Goal: Download file/media

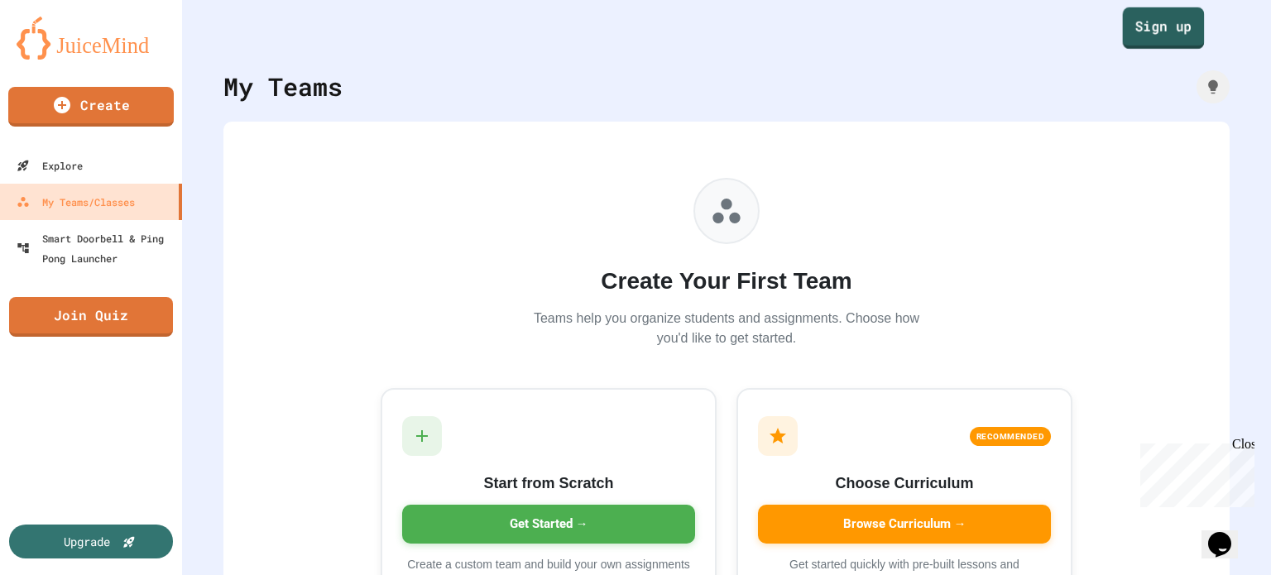
click at [1185, 29] on link "Sign up" at bounding box center [1164, 27] width 82 height 41
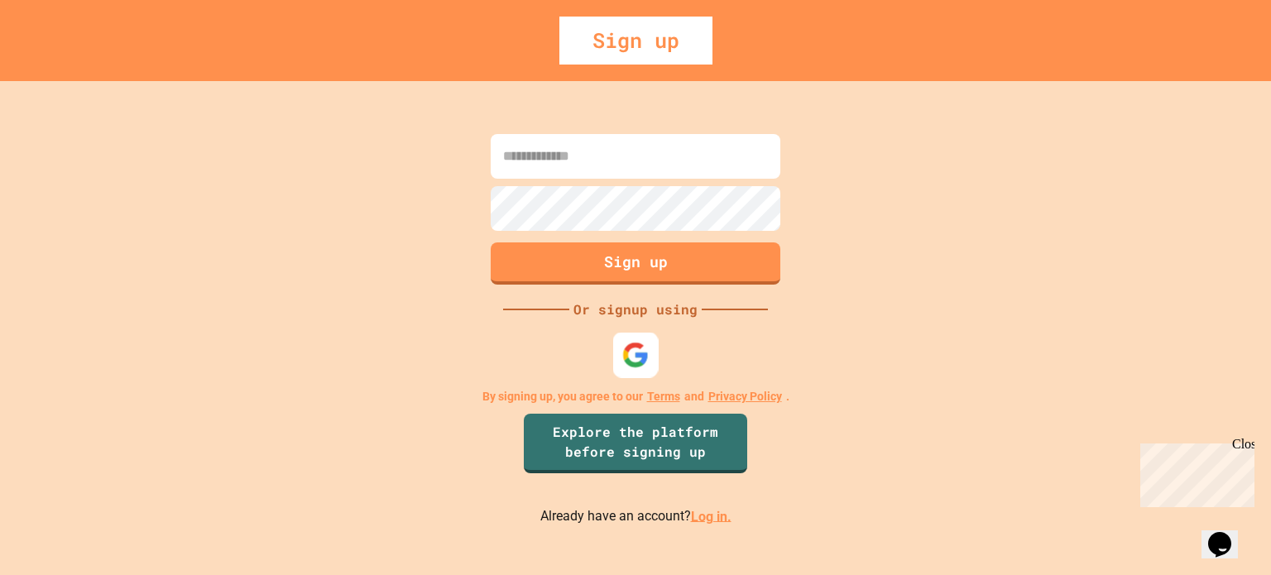
click at [639, 357] on img at bounding box center [635, 354] width 27 height 27
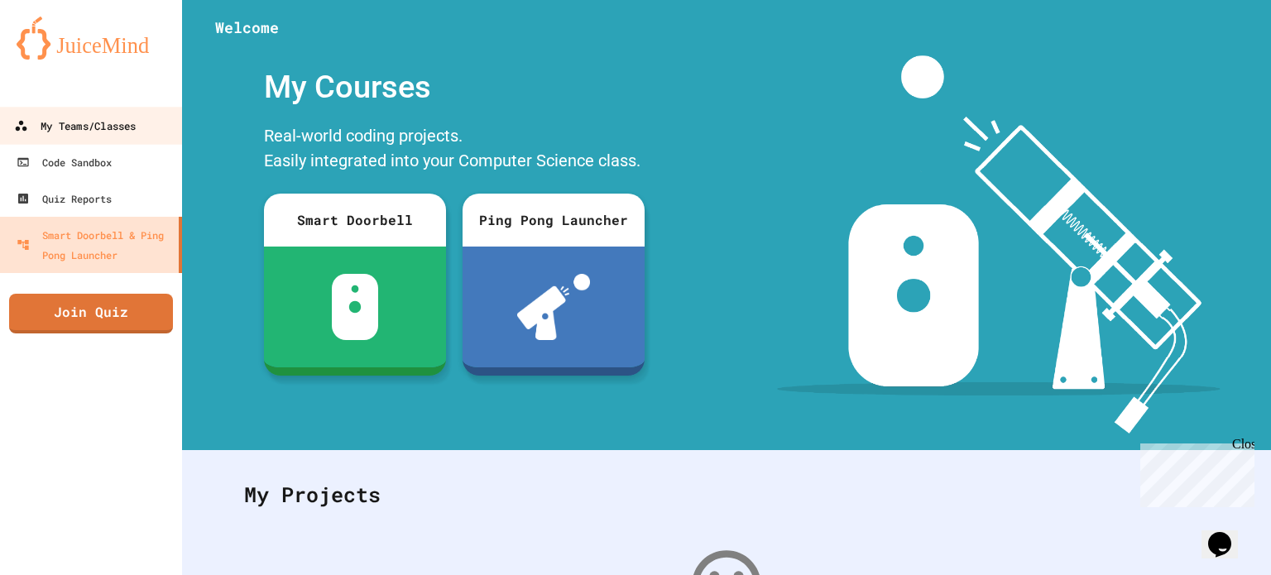
click at [115, 141] on link "My Teams/Classes" at bounding box center [92, 125] width 188 height 37
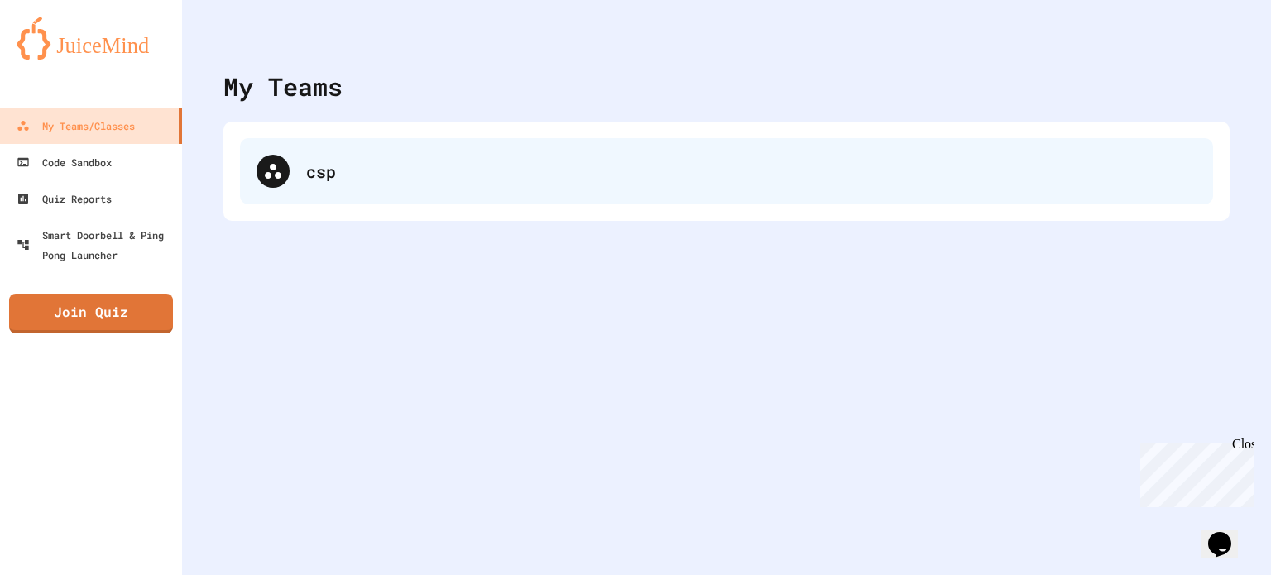
click at [268, 175] on icon at bounding box center [273, 171] width 17 height 15
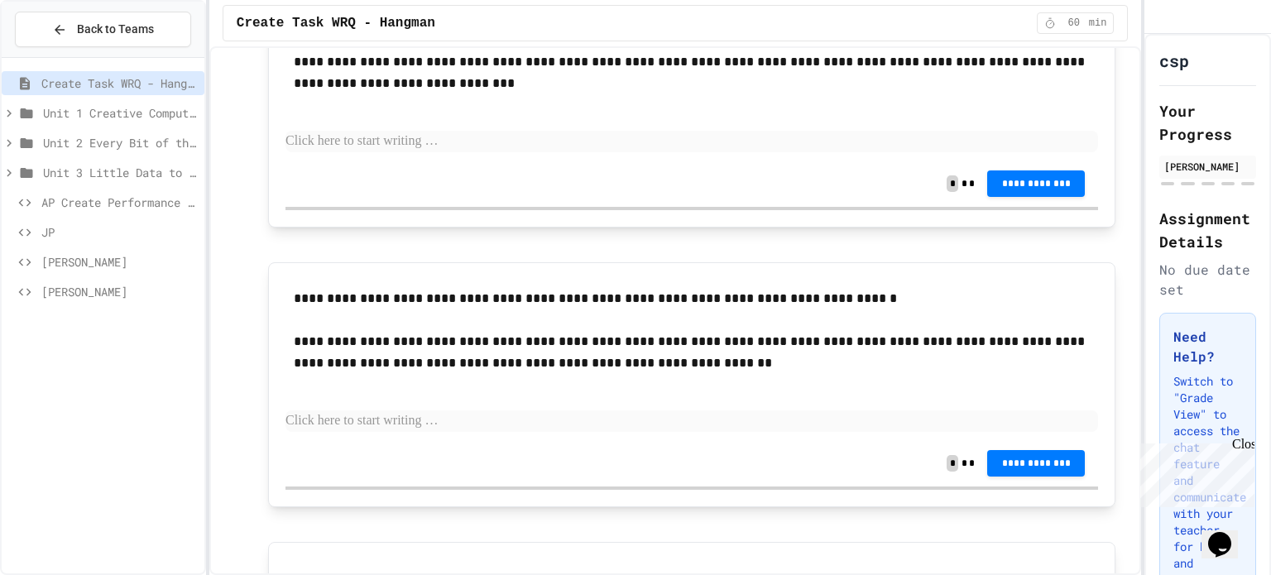
scroll to position [2251, 0]
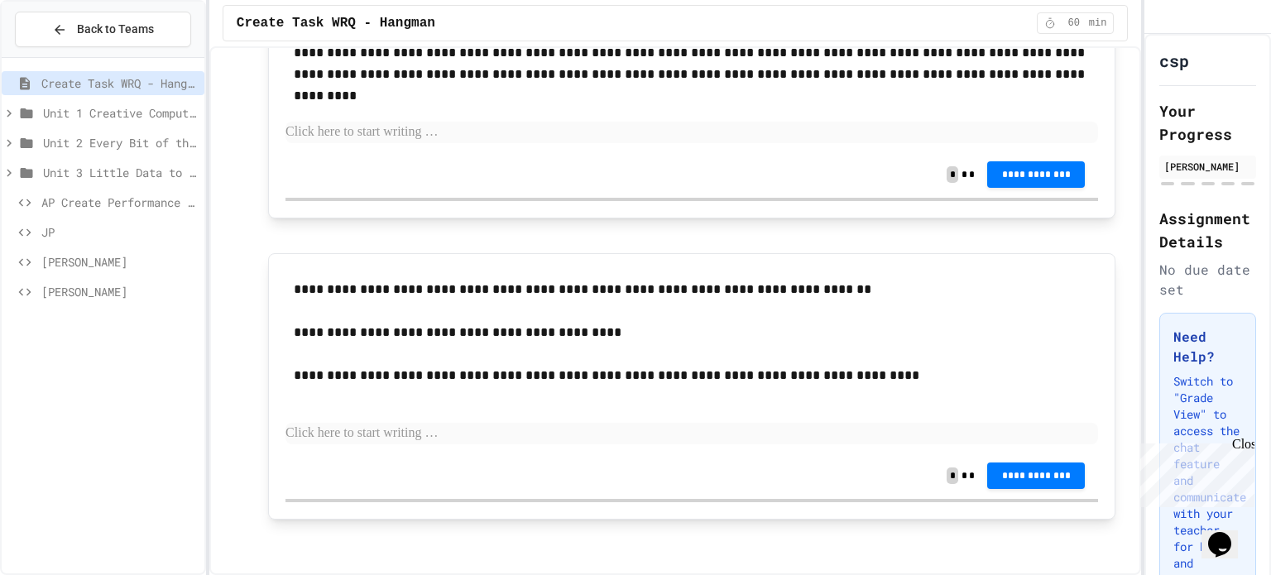
click at [84, 201] on span "AP Create Performance Task" at bounding box center [119, 202] width 156 height 17
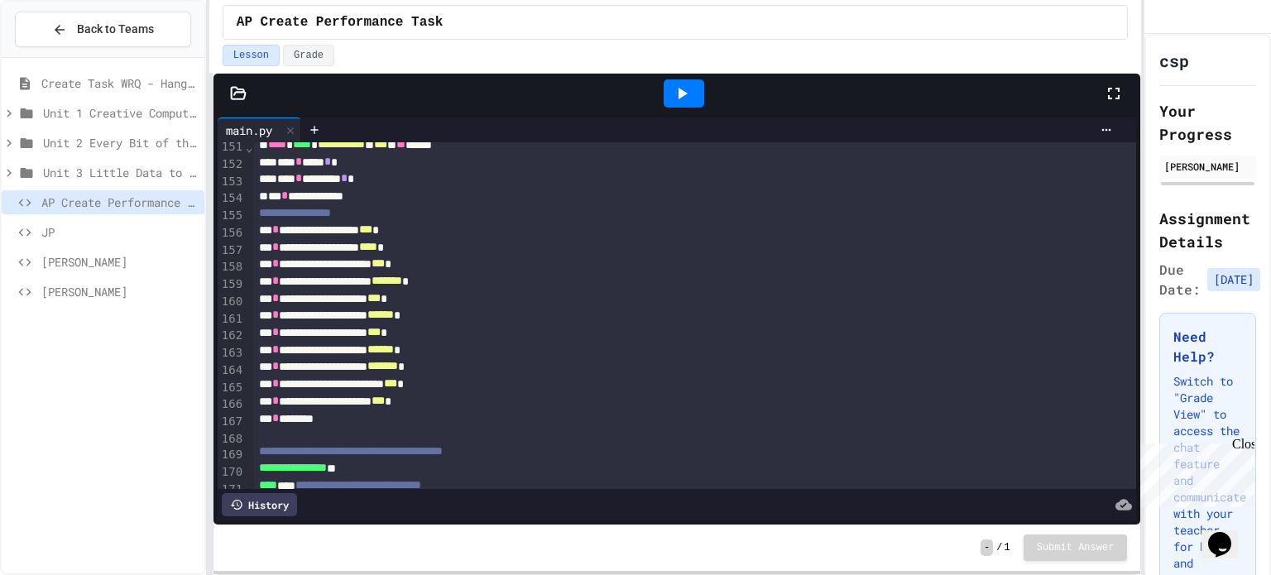
scroll to position [2649, 0]
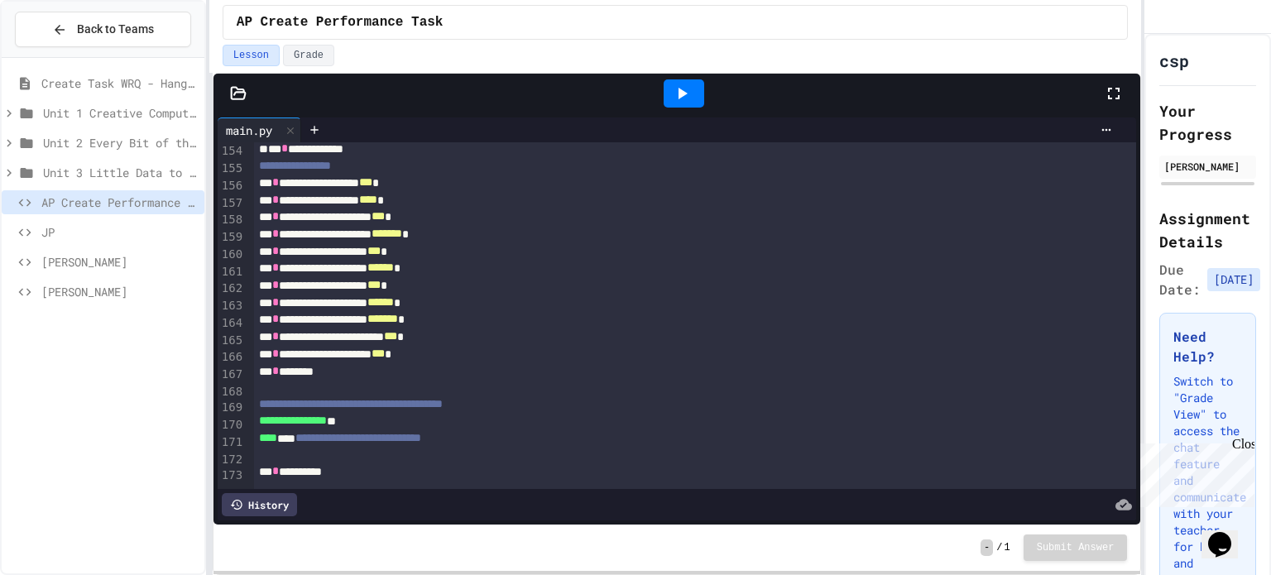
click at [245, 93] on icon at bounding box center [238, 93] width 14 height 12
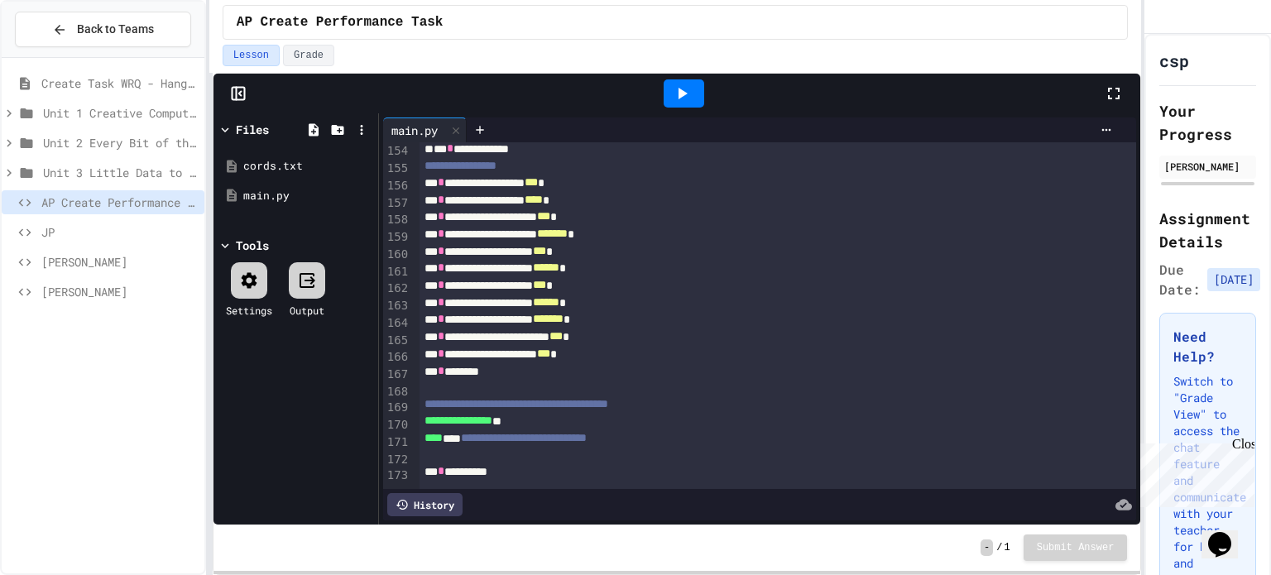
click at [252, 122] on div "Files" at bounding box center [252, 129] width 33 height 17
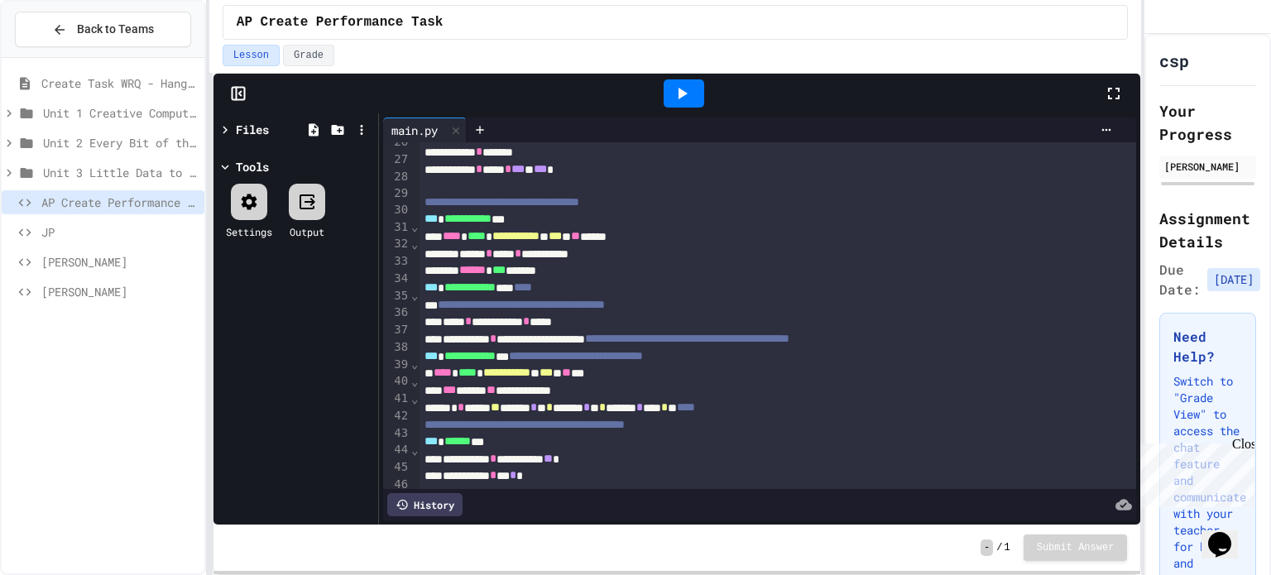
scroll to position [407, 0]
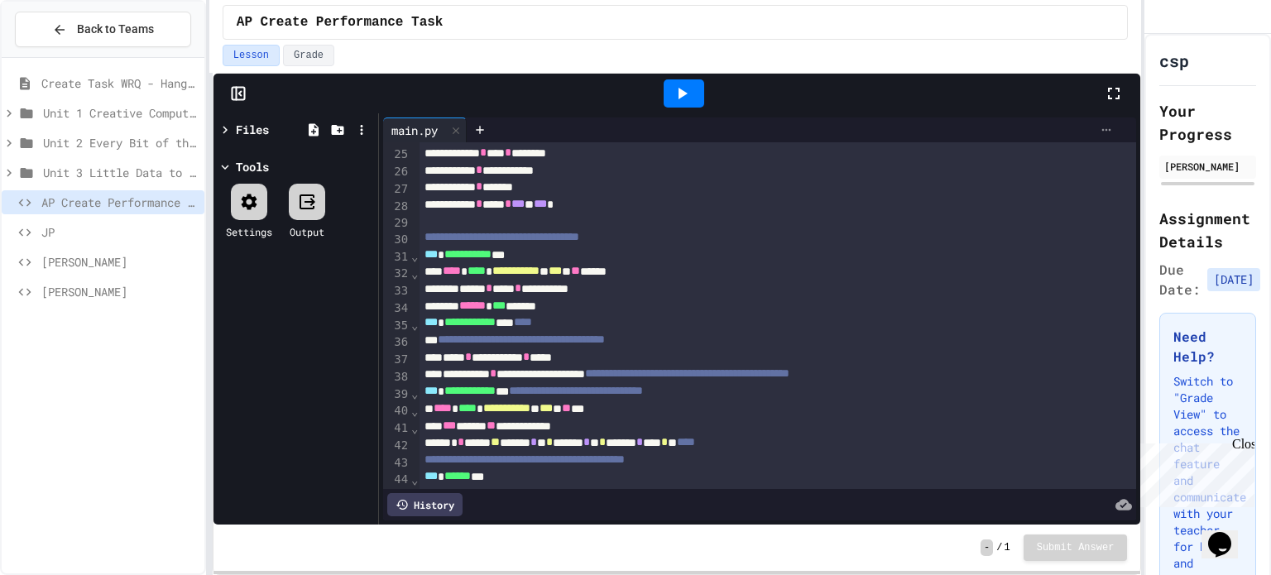
click at [1093, 123] on div at bounding box center [1106, 129] width 26 height 13
click at [1084, 122] on div at bounding box center [635, 287] width 1271 height 575
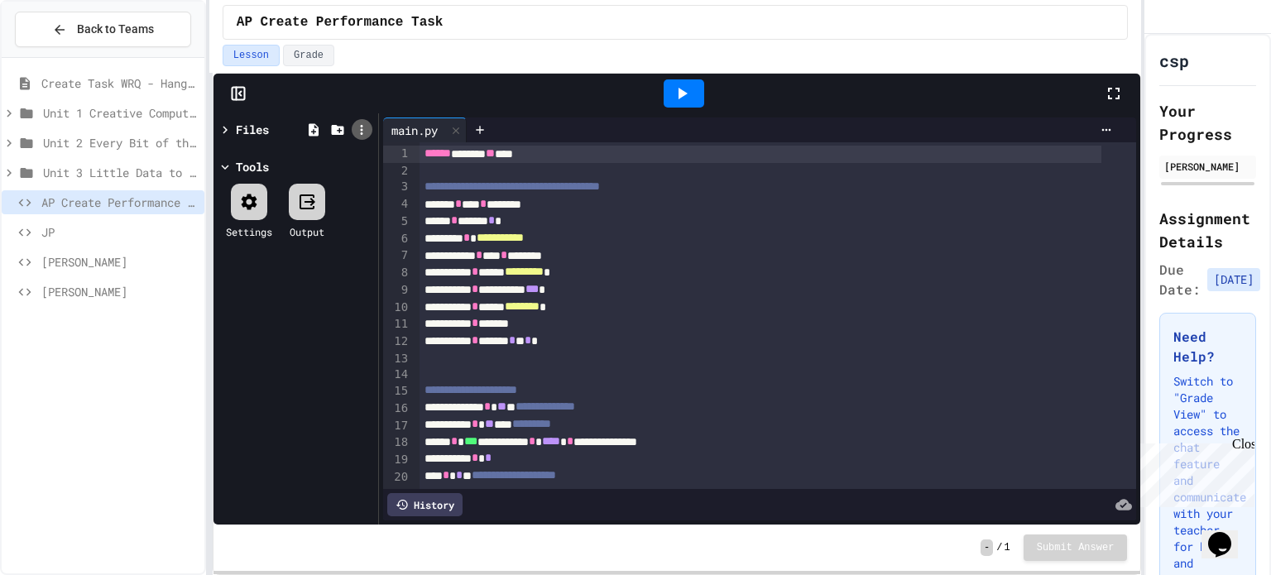
click at [360, 128] on icon at bounding box center [361, 129] width 15 height 15
click at [702, 347] on li "Download Project" at bounding box center [715, 362] width 26 height 30
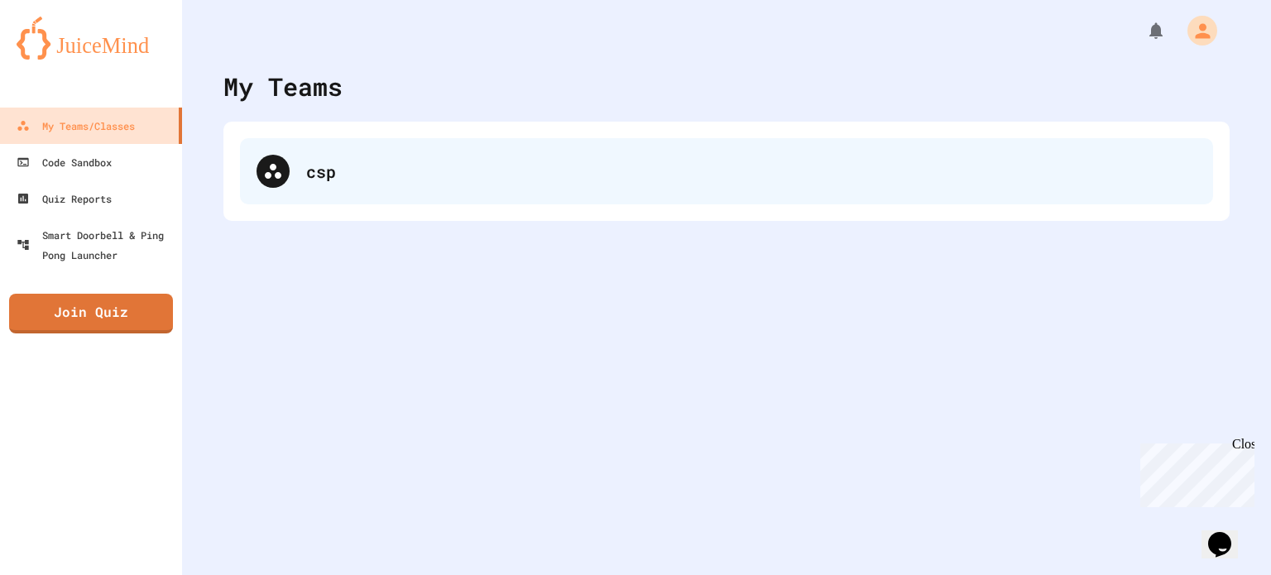
click at [407, 186] on div "csp" at bounding box center [726, 171] width 973 height 66
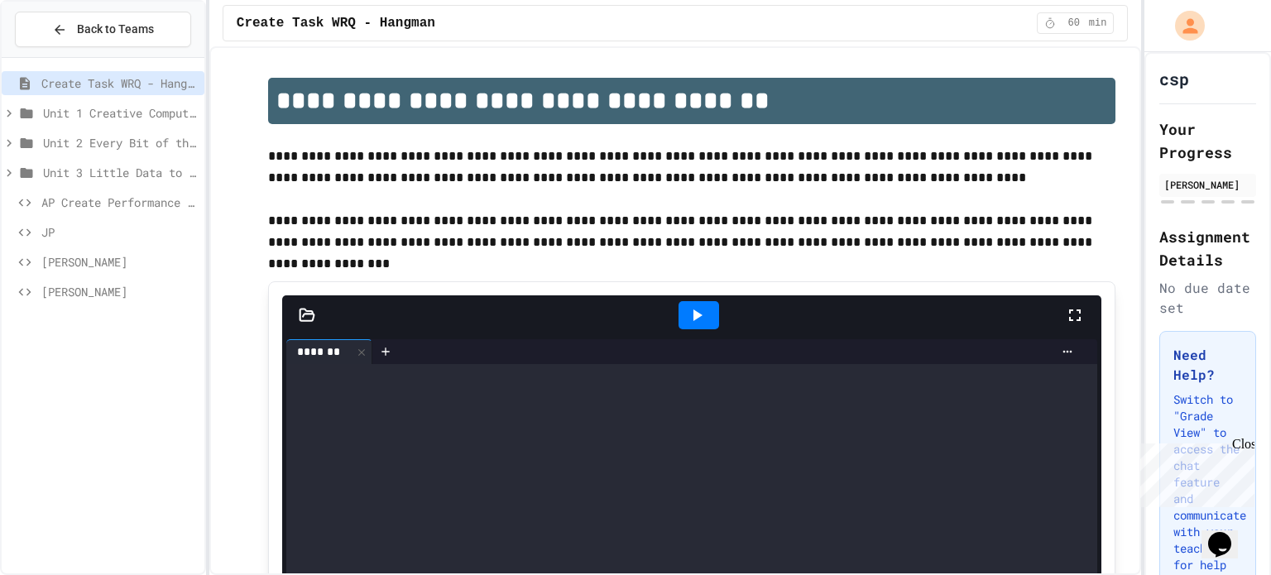
click at [140, 200] on span "AP Create Performance Task" at bounding box center [119, 202] width 156 height 17
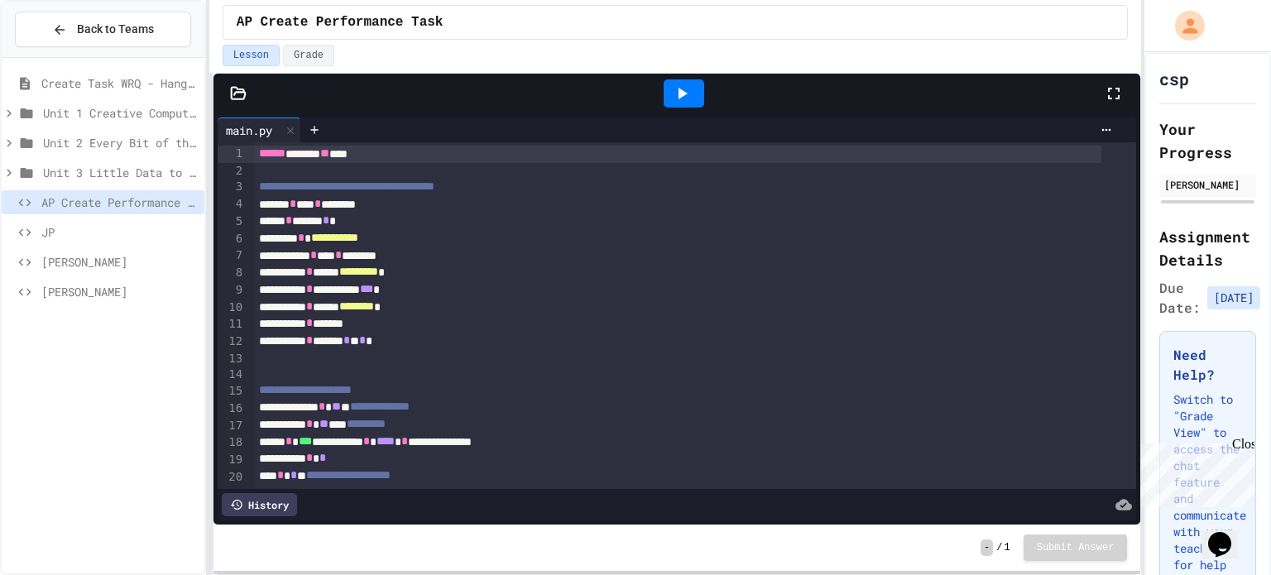
click at [1119, 89] on icon at bounding box center [1114, 94] width 12 height 12
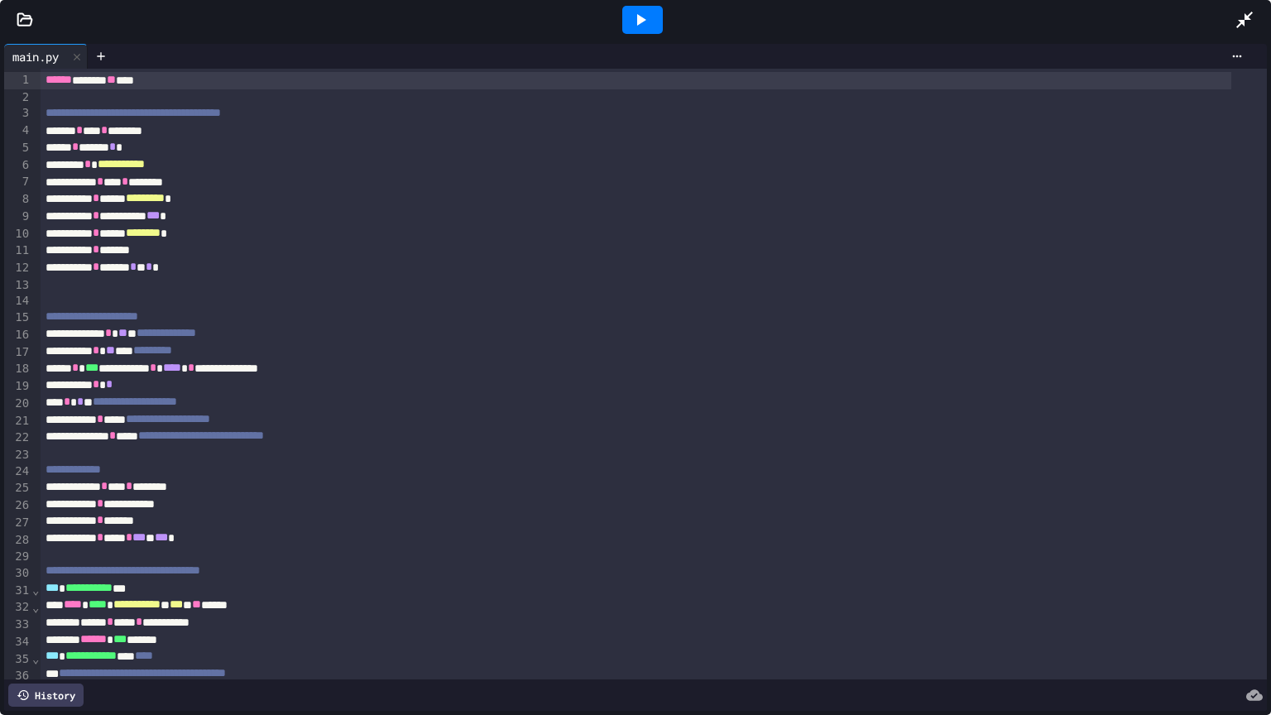
click at [629, 17] on div at bounding box center [642, 20] width 41 height 28
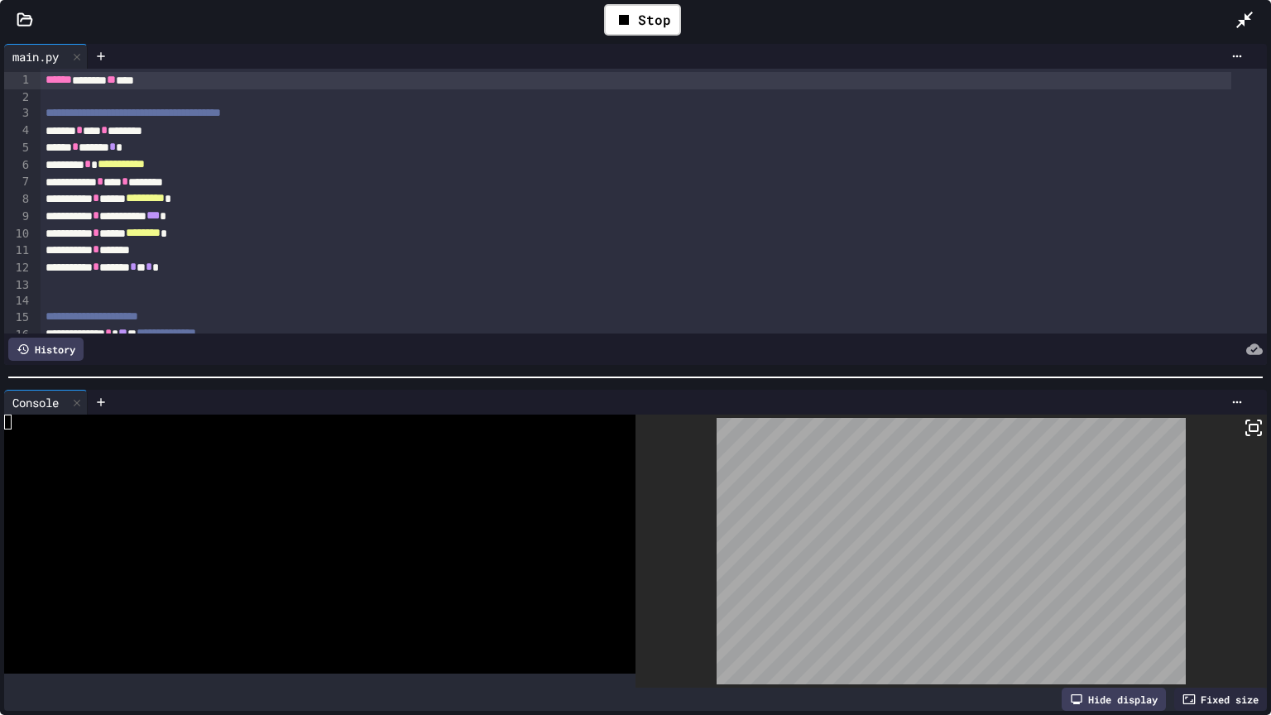
click at [1244, 422] on icon at bounding box center [1254, 428] width 20 height 20
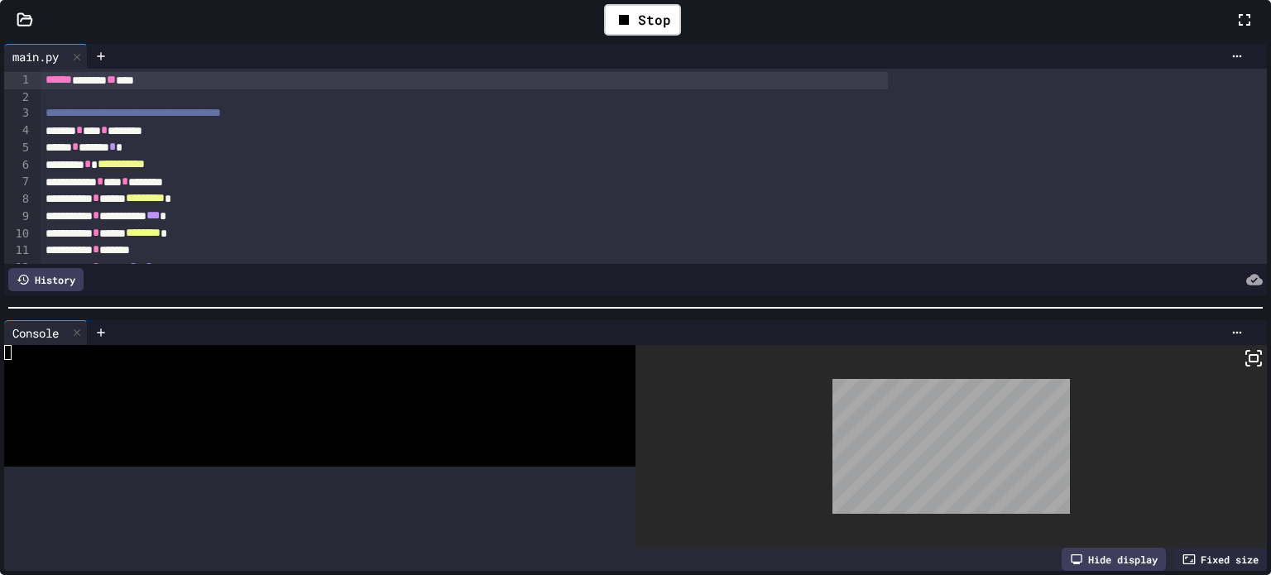
click at [704, 89] on div at bounding box center [635, 287] width 1271 height 575
click at [681, 36] on div "Stop" at bounding box center [642, 19] width 77 height 31
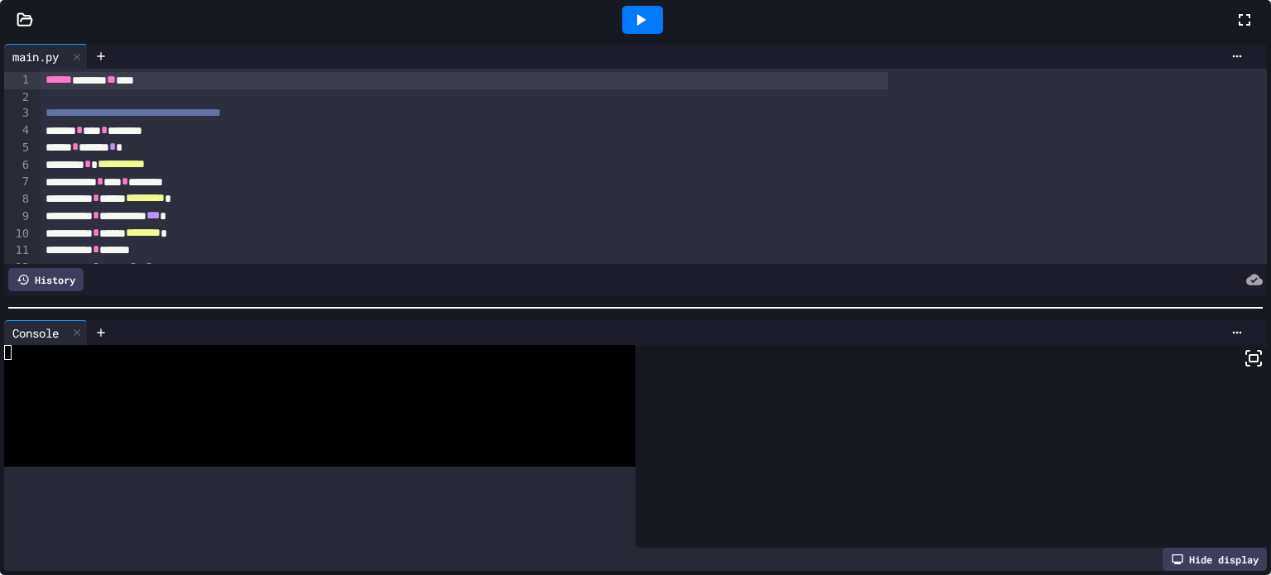
click at [650, 30] on icon at bounding box center [640, 20] width 20 height 20
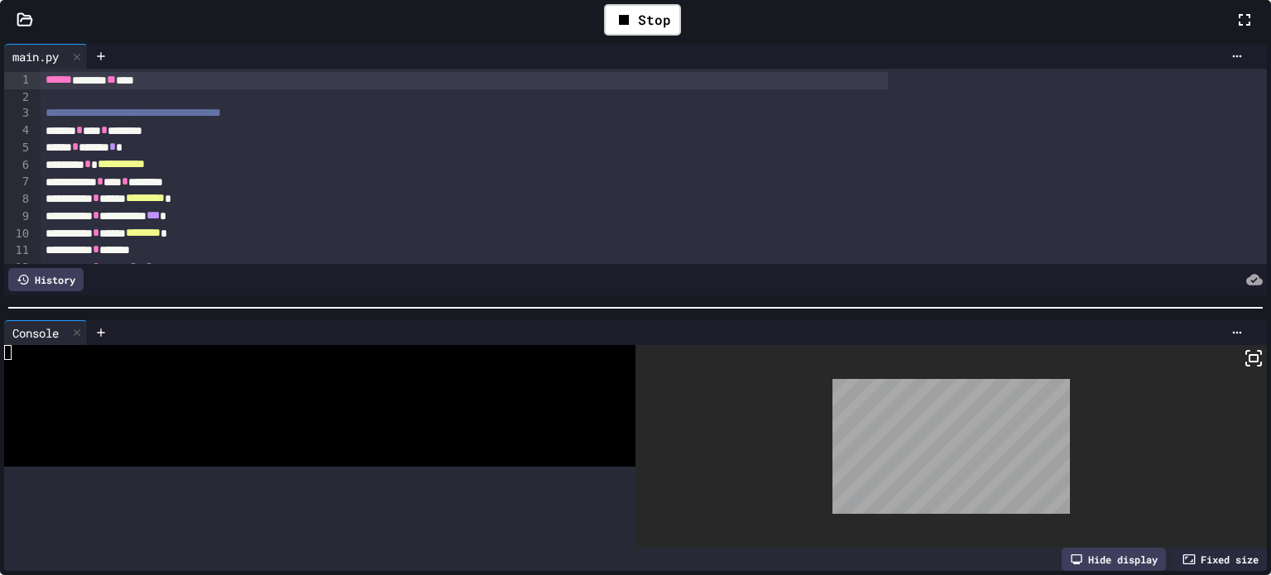
click at [1249, 362] on rect at bounding box center [1253, 358] width 8 height 7
click at [695, 93] on div at bounding box center [635, 287] width 1271 height 575
click at [681, 36] on div "Stop" at bounding box center [642, 19] width 77 height 31
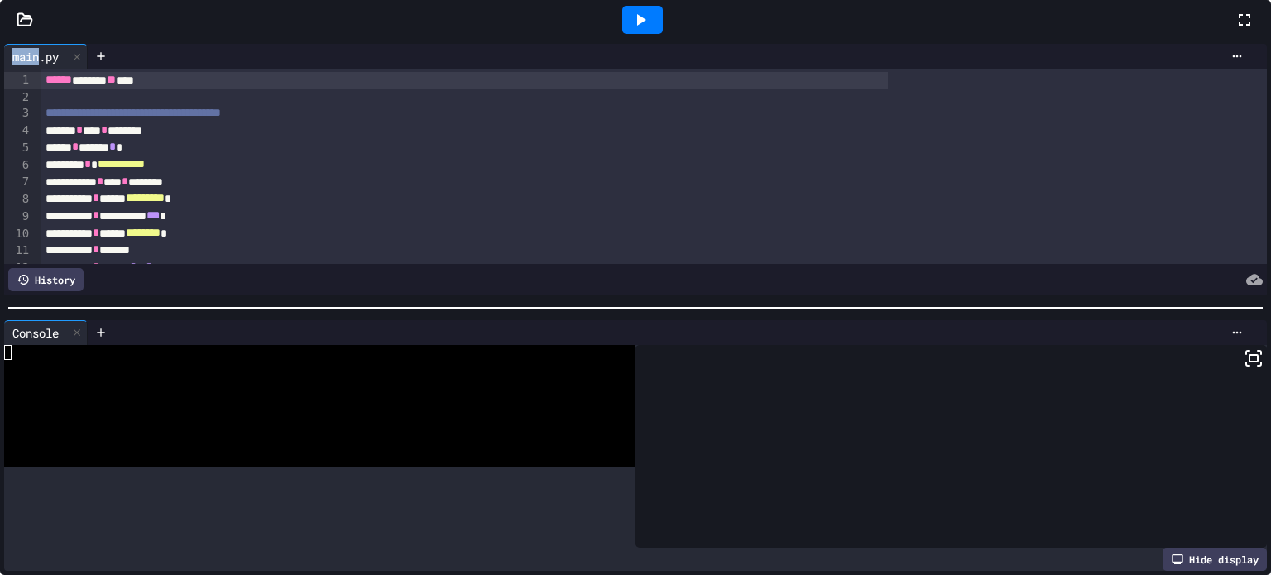
click at [663, 34] on div at bounding box center [642, 20] width 41 height 28
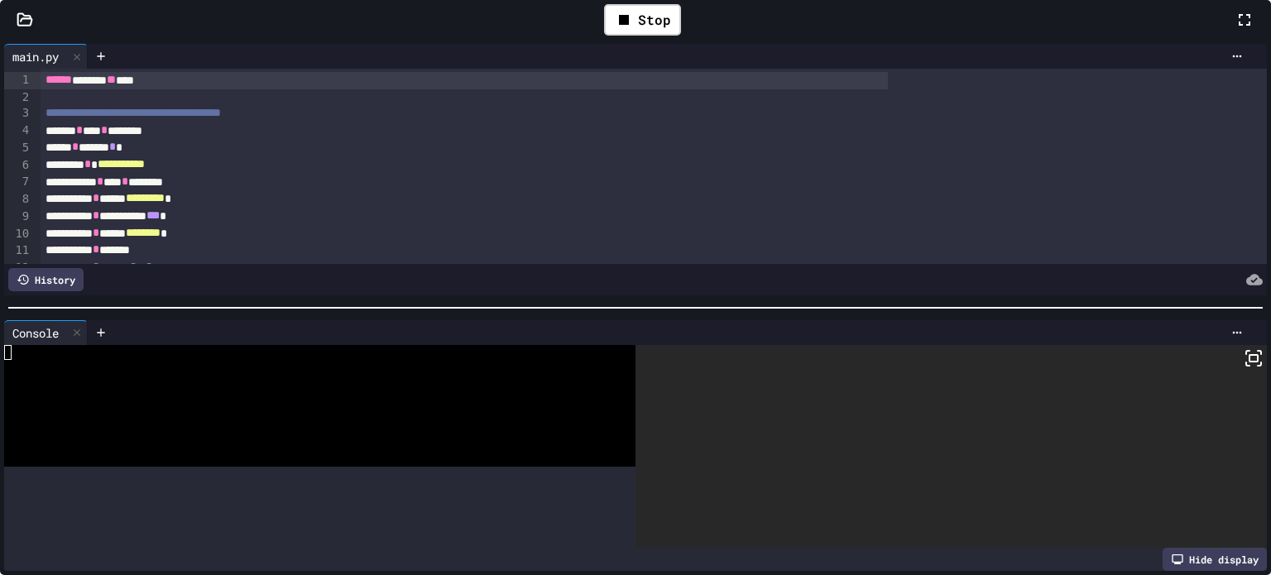
click at [1249, 362] on rect at bounding box center [1253, 358] width 8 height 7
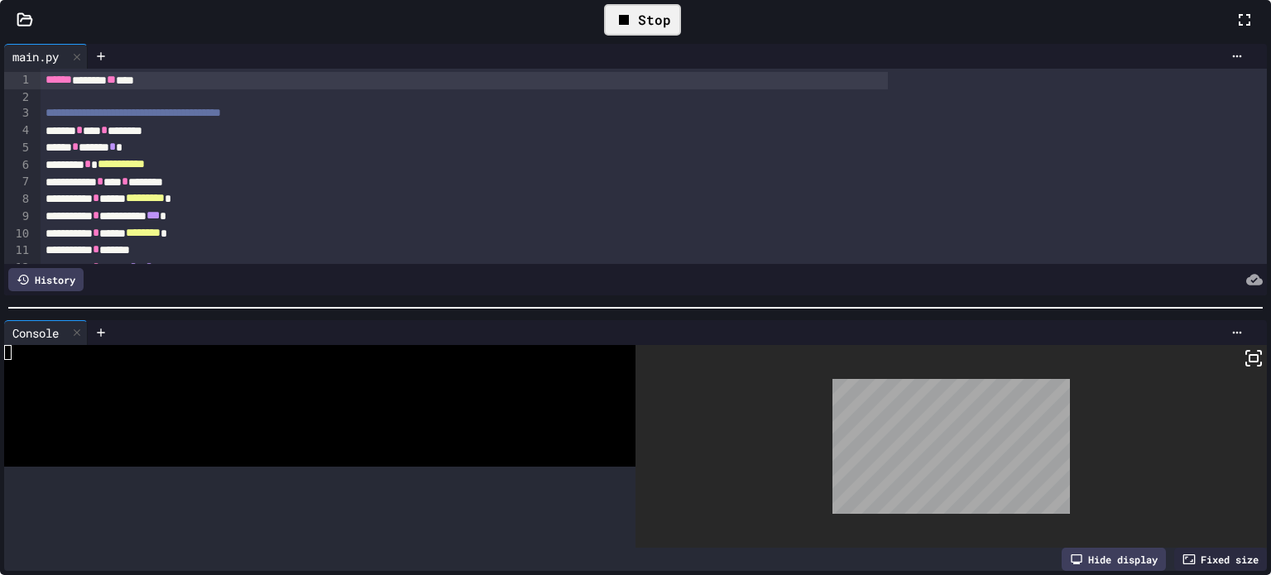
click at [681, 36] on div "Stop" at bounding box center [642, 19] width 77 height 31
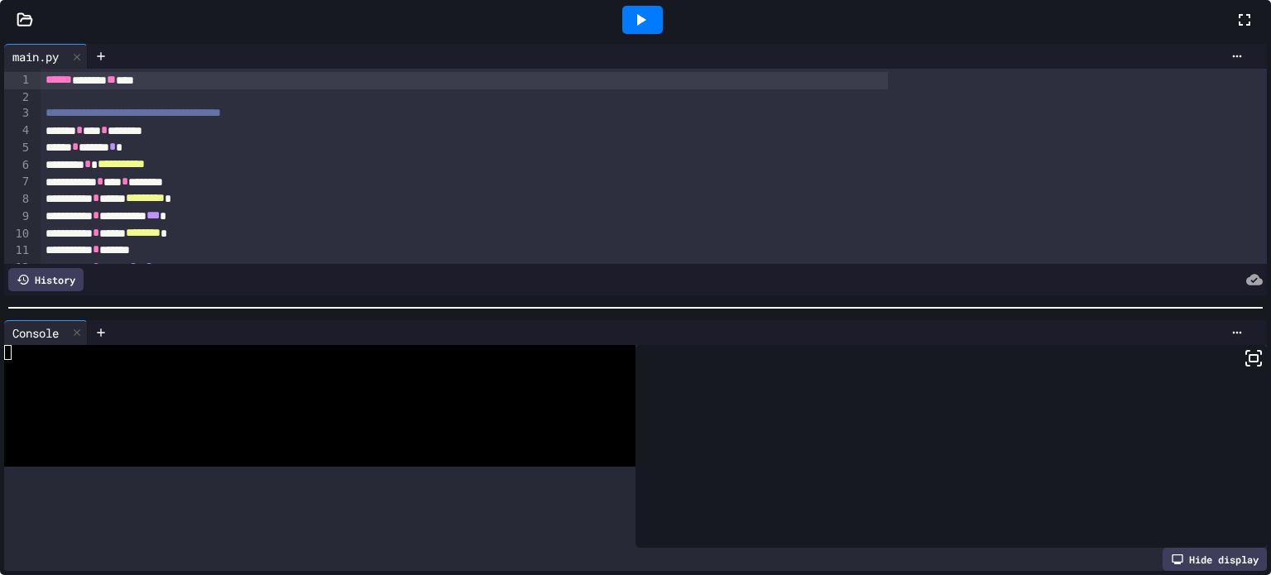
click at [663, 34] on div at bounding box center [642, 20] width 41 height 28
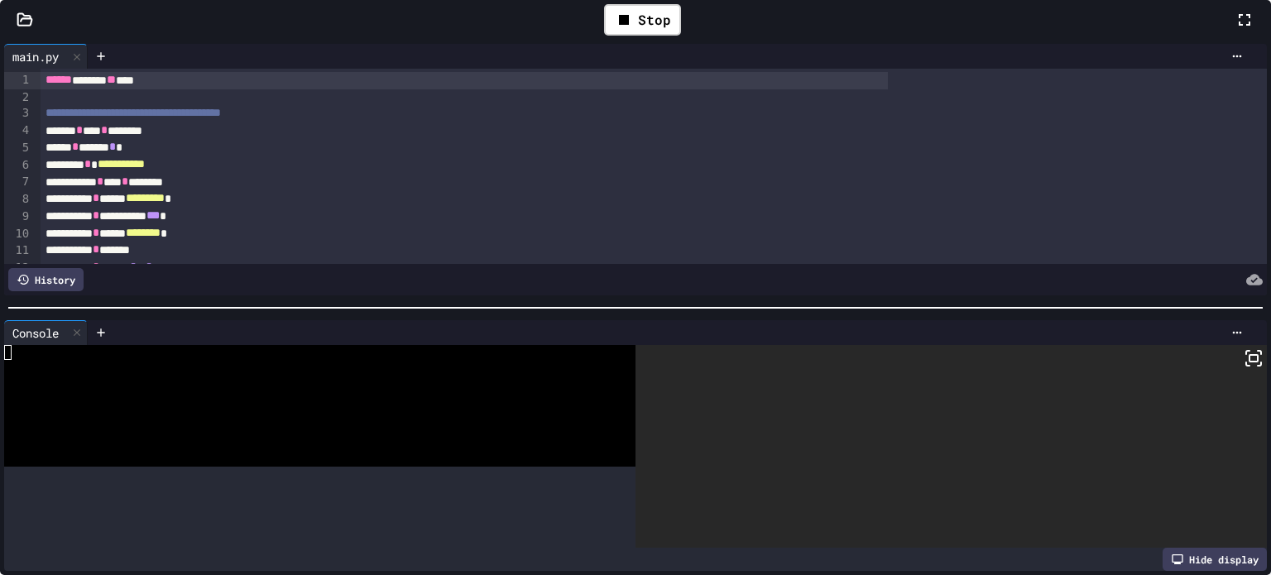
click at [1118, 376] on div at bounding box center [950, 447] width 631 height 204
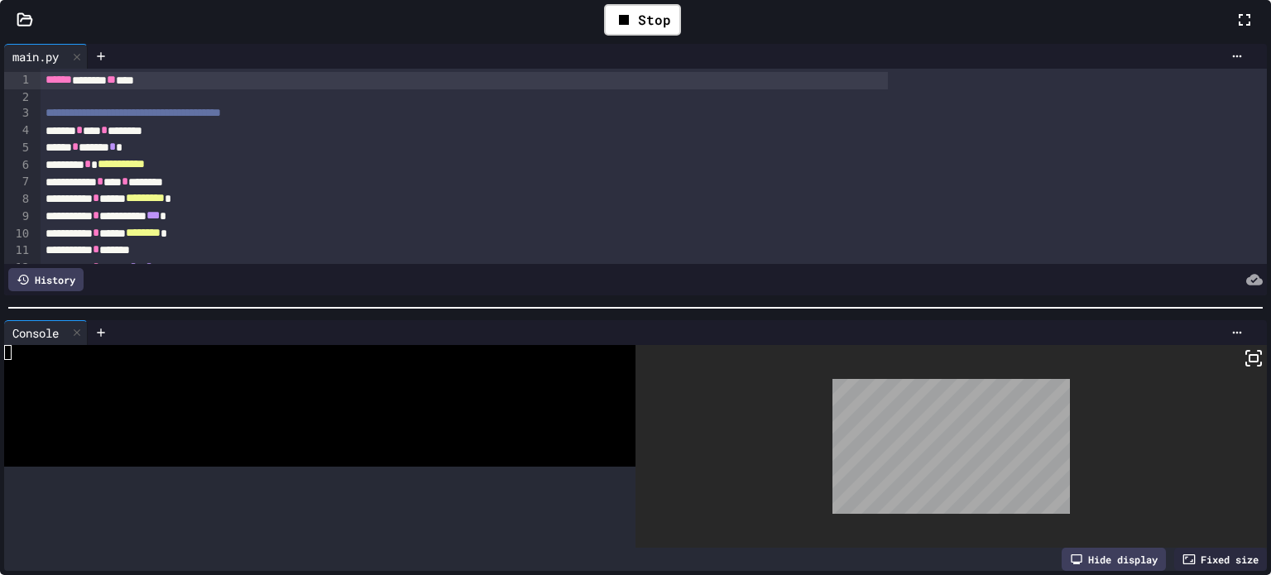
click at [1244, 363] on icon at bounding box center [1254, 358] width 20 height 20
click at [697, 98] on div at bounding box center [635, 287] width 1271 height 575
click at [681, 36] on div "Stop" at bounding box center [642, 19] width 77 height 31
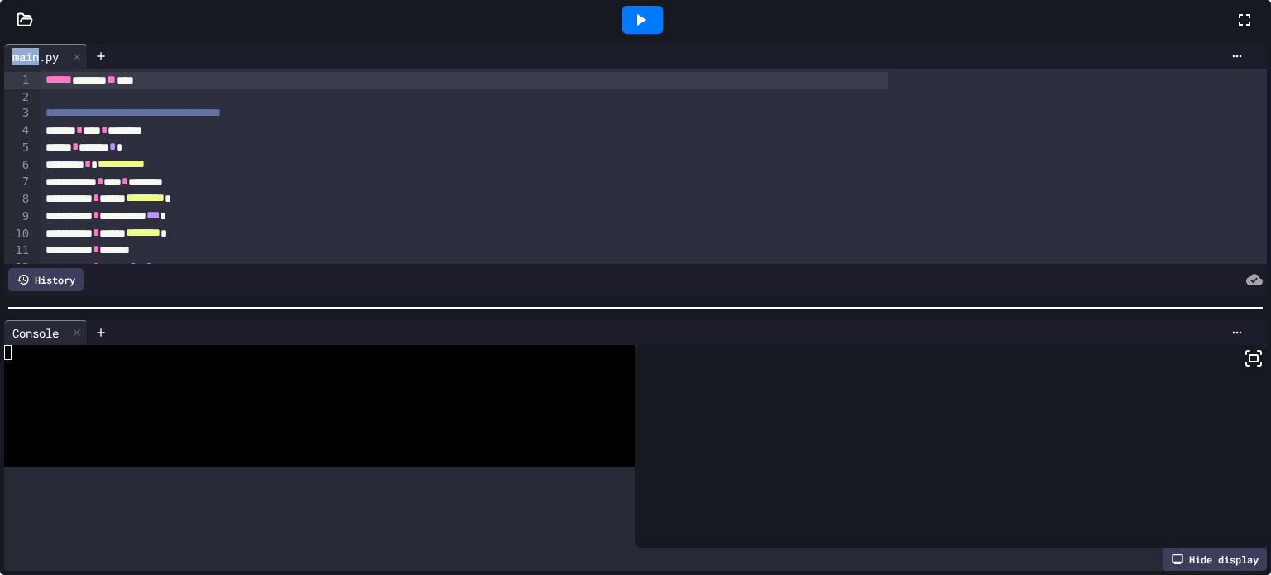
click at [663, 34] on div at bounding box center [642, 20] width 41 height 28
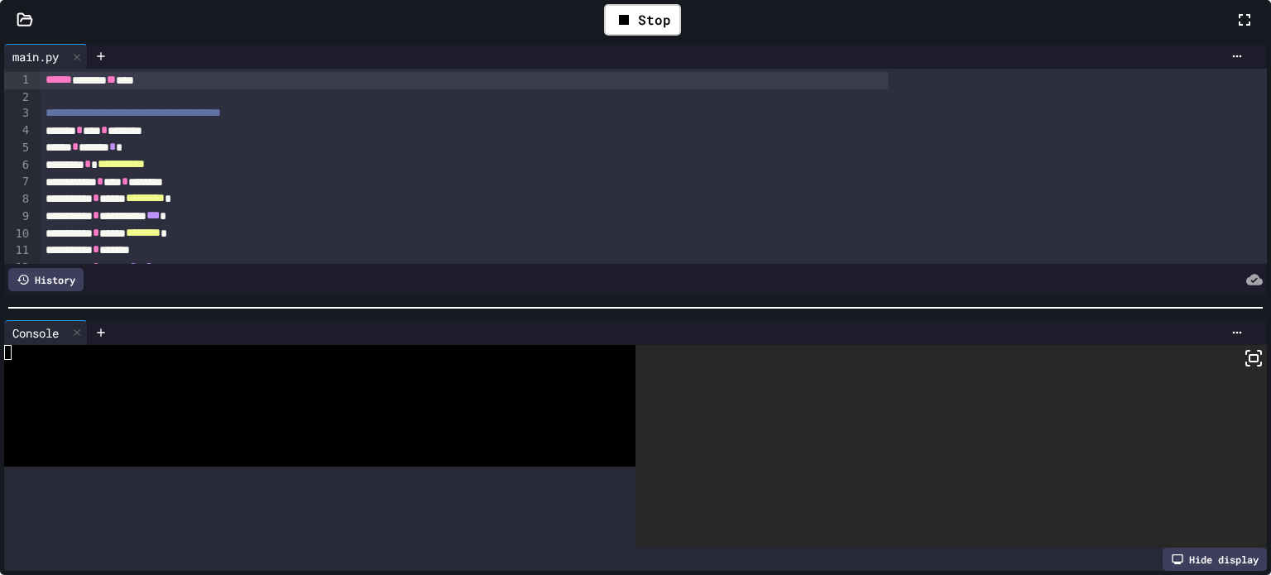
click at [1244, 368] on icon at bounding box center [1254, 358] width 20 height 20
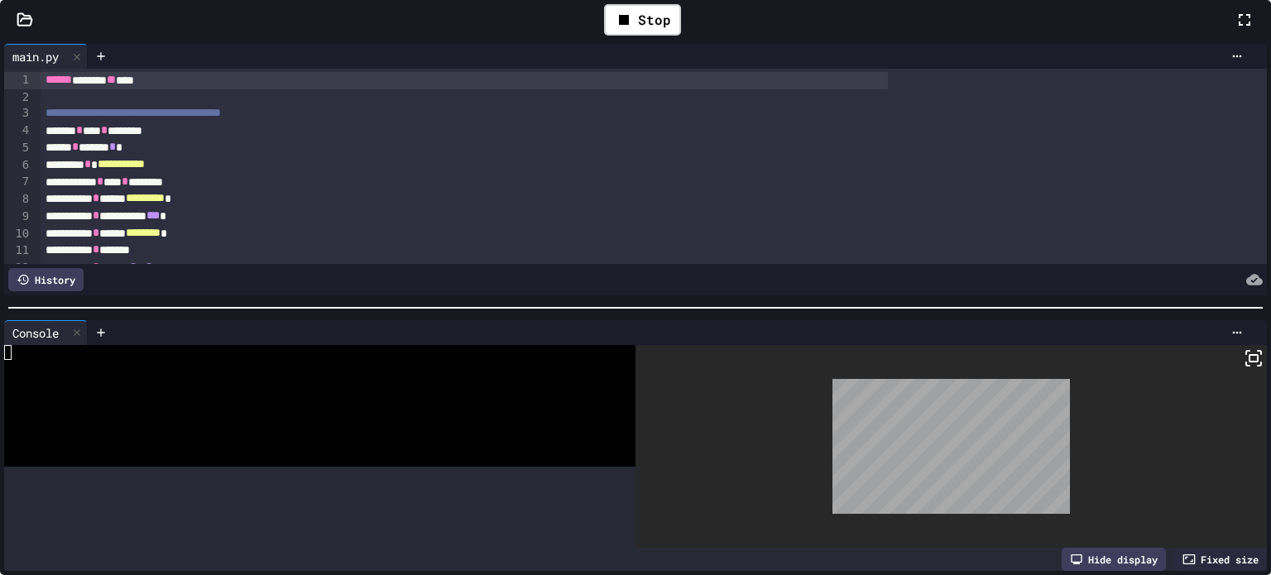
click at [687, 102] on div at bounding box center [635, 287] width 1271 height 575
click at [681, 36] on div "Stop" at bounding box center [642, 19] width 77 height 31
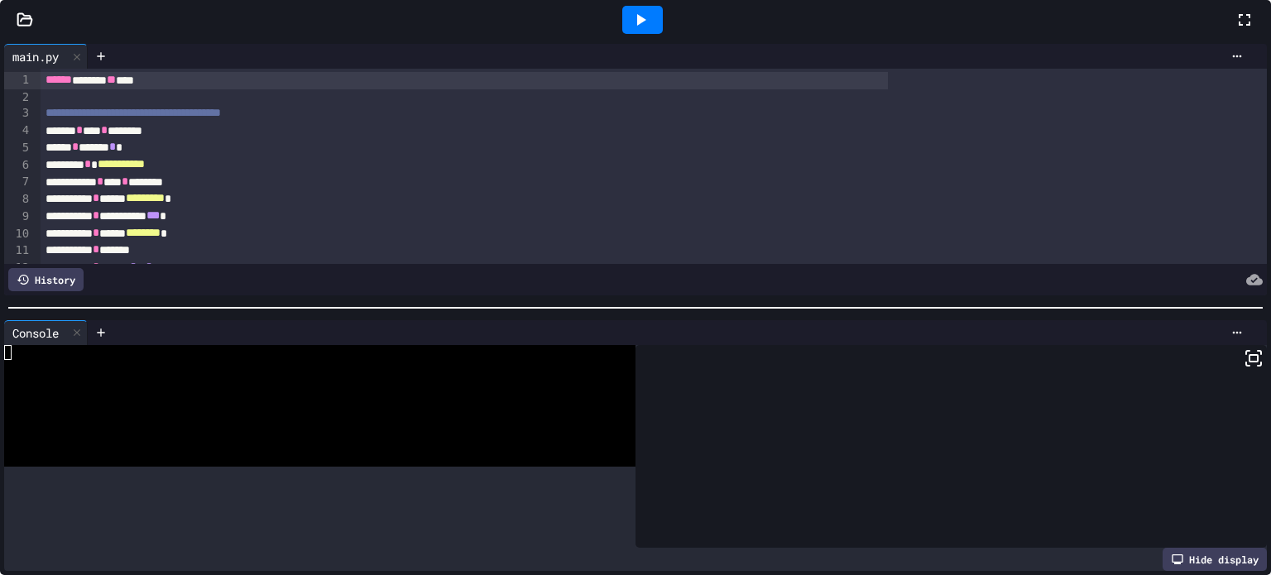
click at [650, 30] on icon at bounding box center [640, 20] width 20 height 20
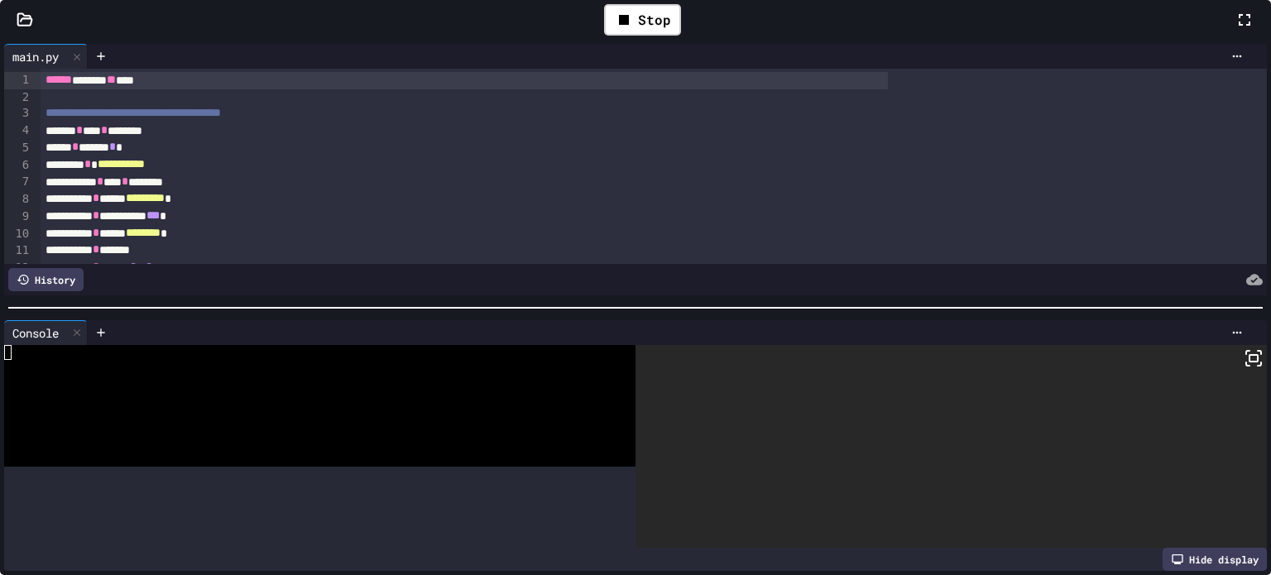
click at [1244, 368] on icon at bounding box center [1254, 358] width 20 height 20
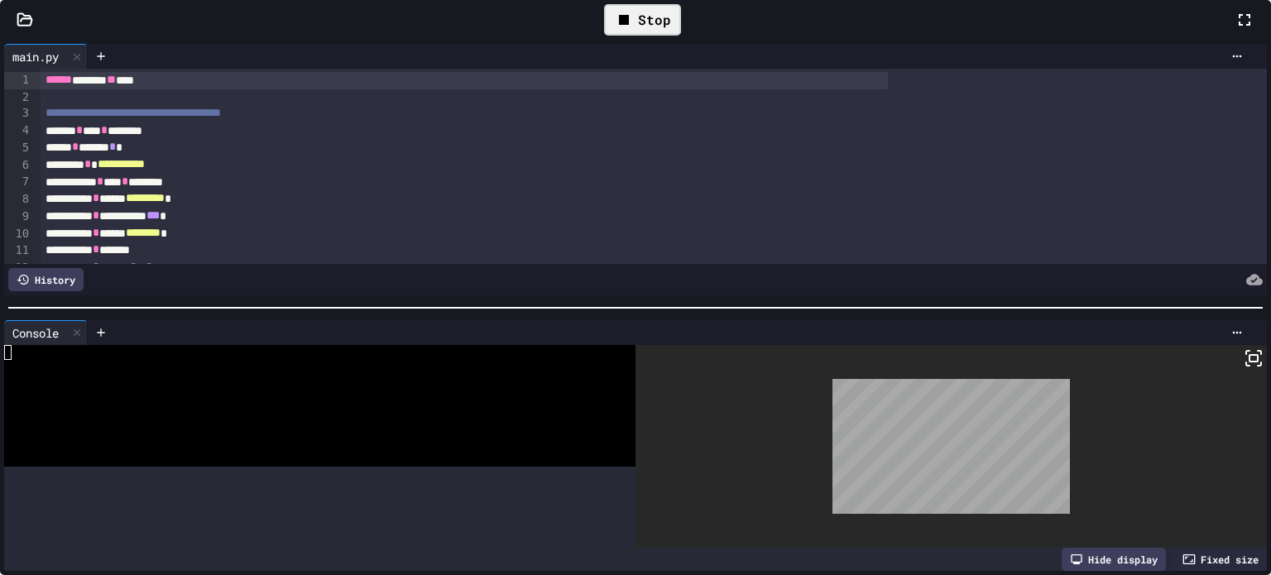
click at [681, 36] on div "Stop" at bounding box center [642, 19] width 77 height 31
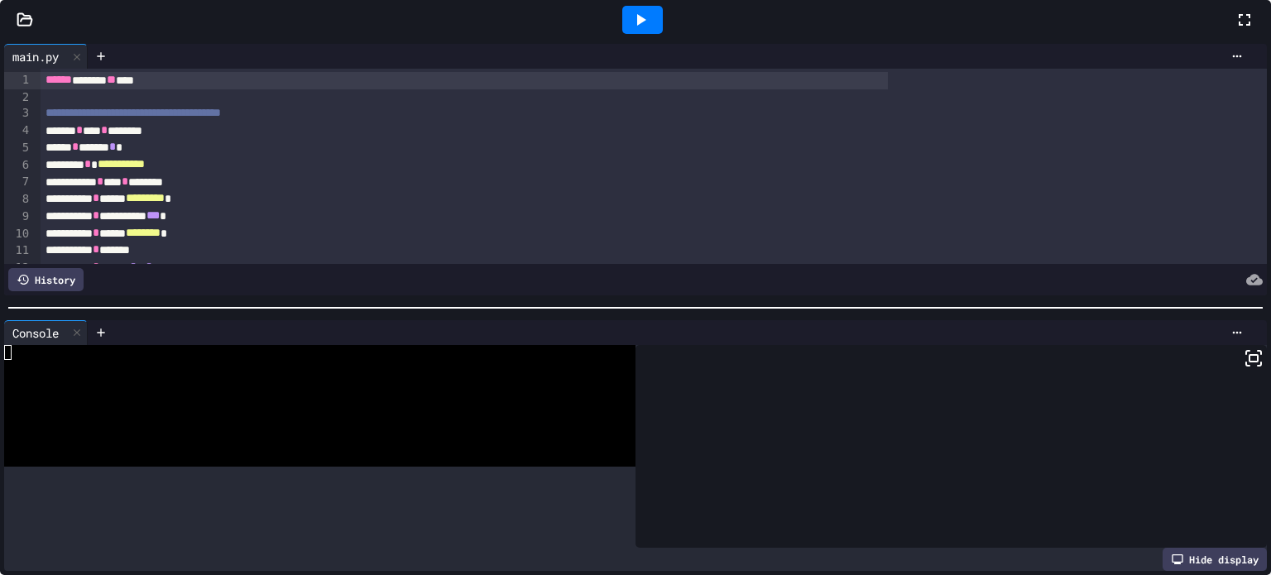
click at [646, 26] on icon at bounding box center [641, 20] width 9 height 12
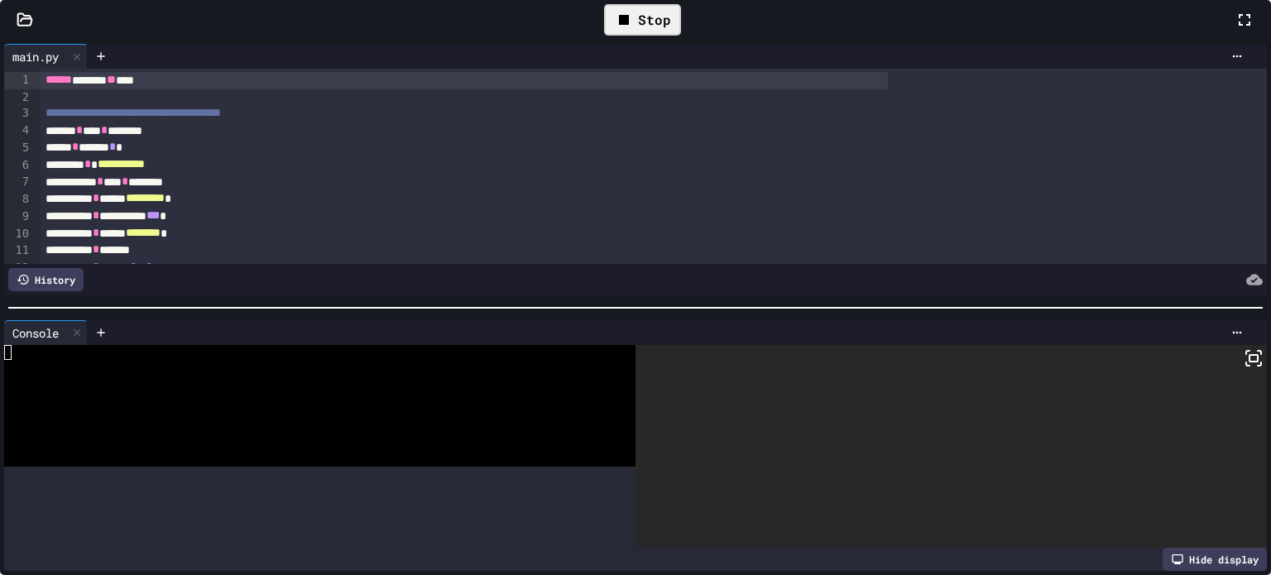
click at [1110, 382] on div at bounding box center [950, 447] width 631 height 204
click at [1244, 367] on icon at bounding box center [1254, 358] width 20 height 20
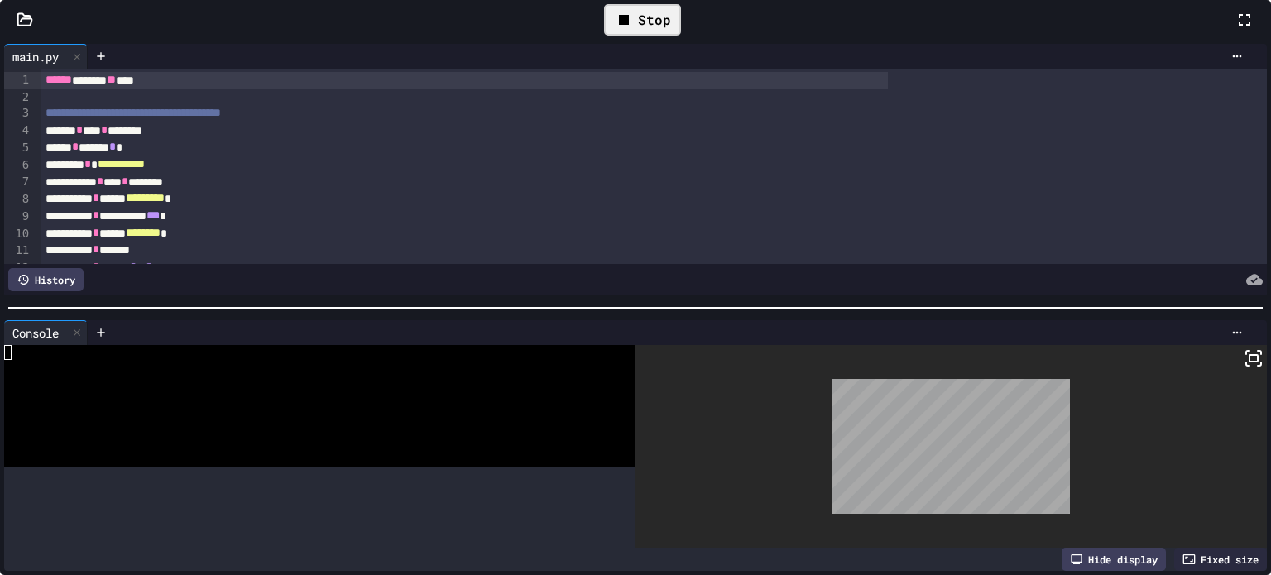
click at [629, 25] on icon at bounding box center [624, 20] width 10 height 10
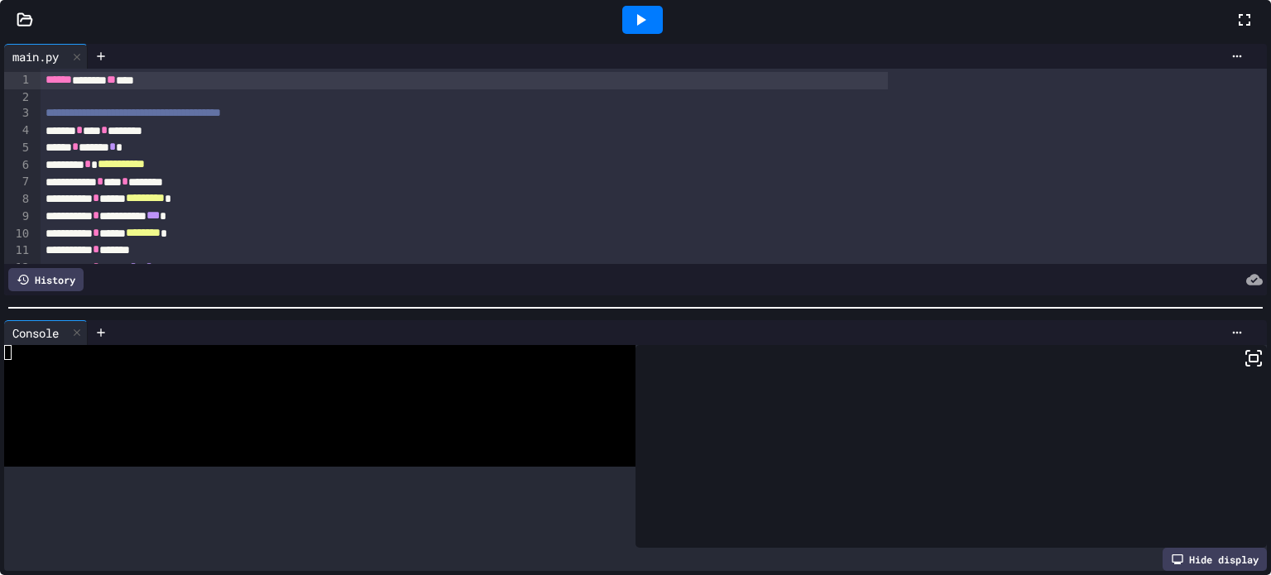
click at [32, 25] on icon at bounding box center [25, 19] width 14 height 12
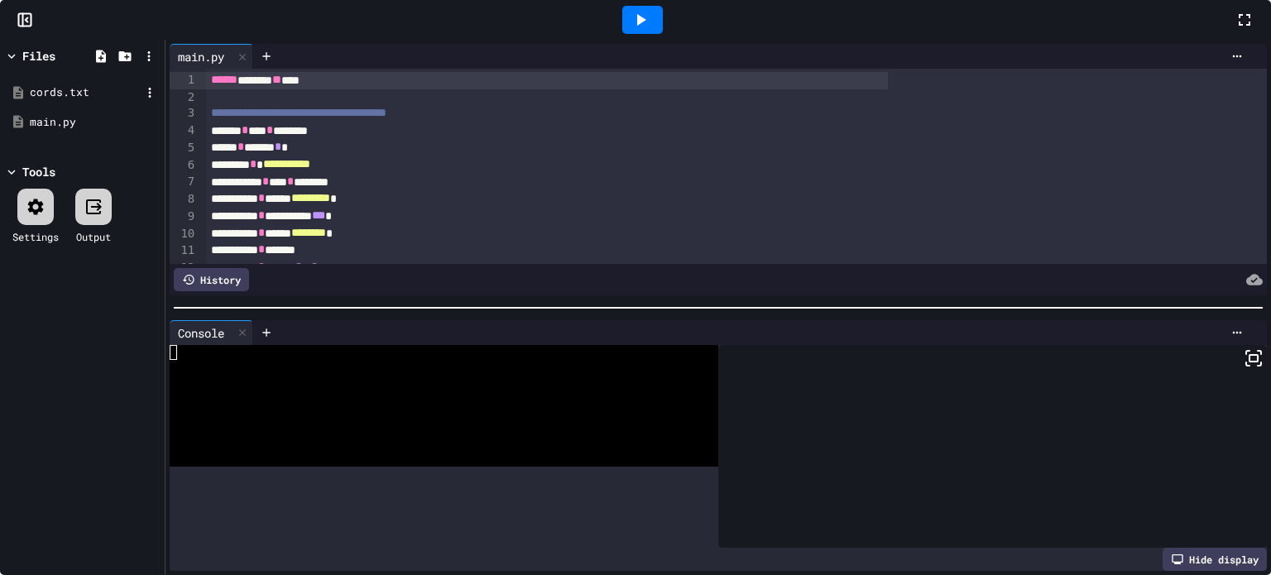
click at [141, 101] on div "cords.txt" at bounding box center [85, 92] width 111 height 17
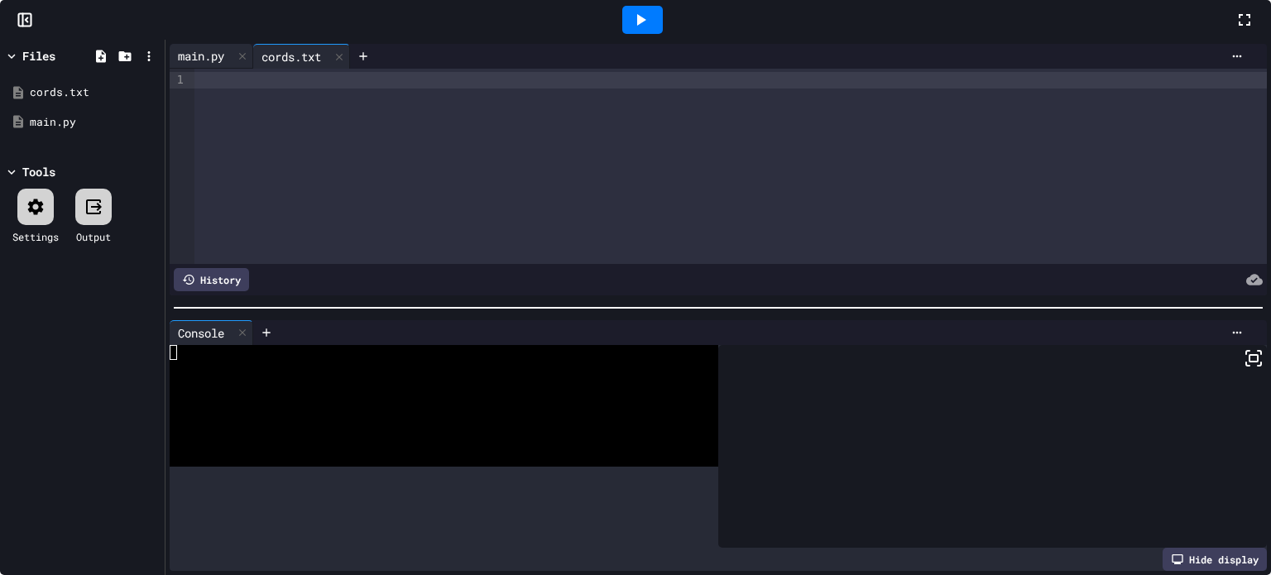
click at [253, 69] on div "main.py" at bounding box center [212, 56] width 84 height 25
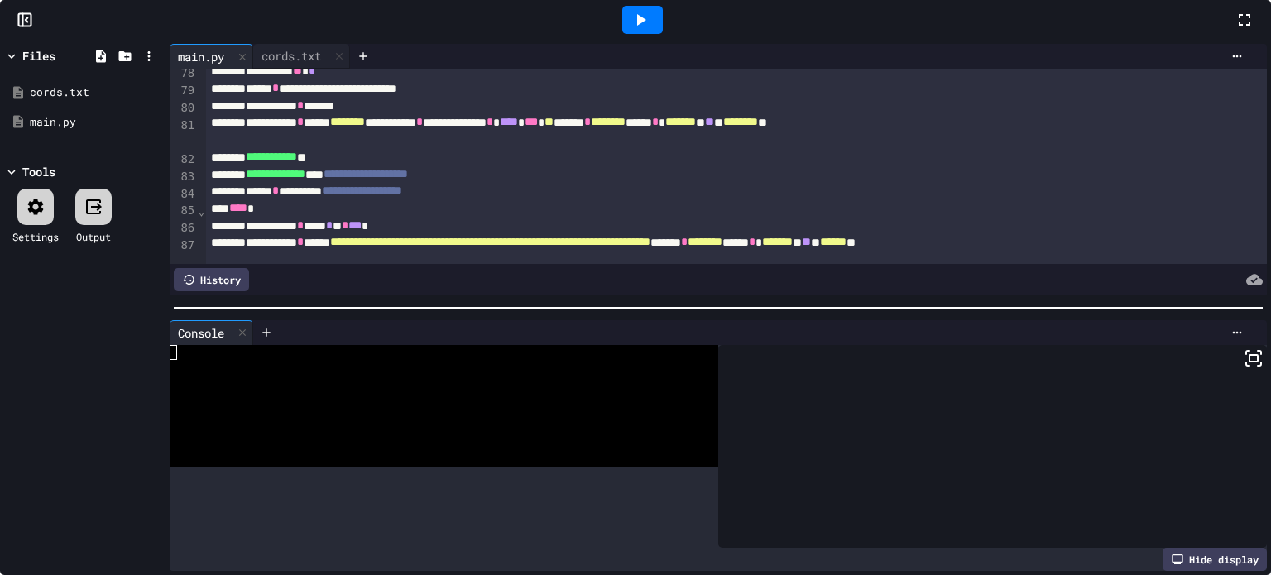
scroll to position [1319, 0]
click at [248, 338] on icon at bounding box center [243, 333] width 12 height 12
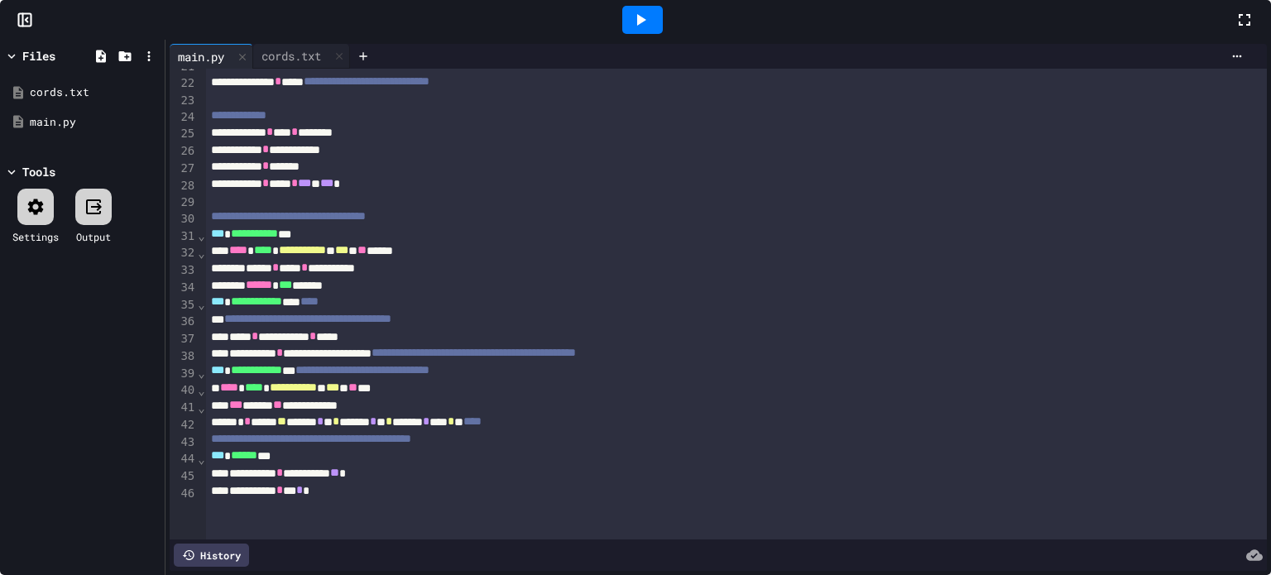
scroll to position [0, 0]
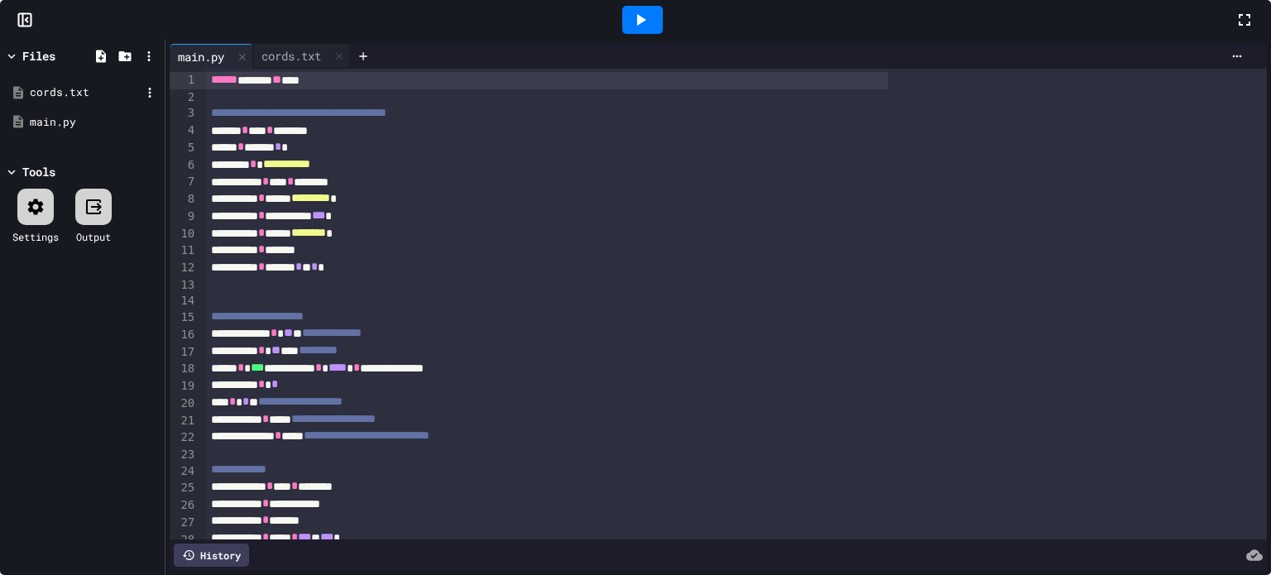
click at [141, 101] on div "cords.txt" at bounding box center [85, 92] width 111 height 17
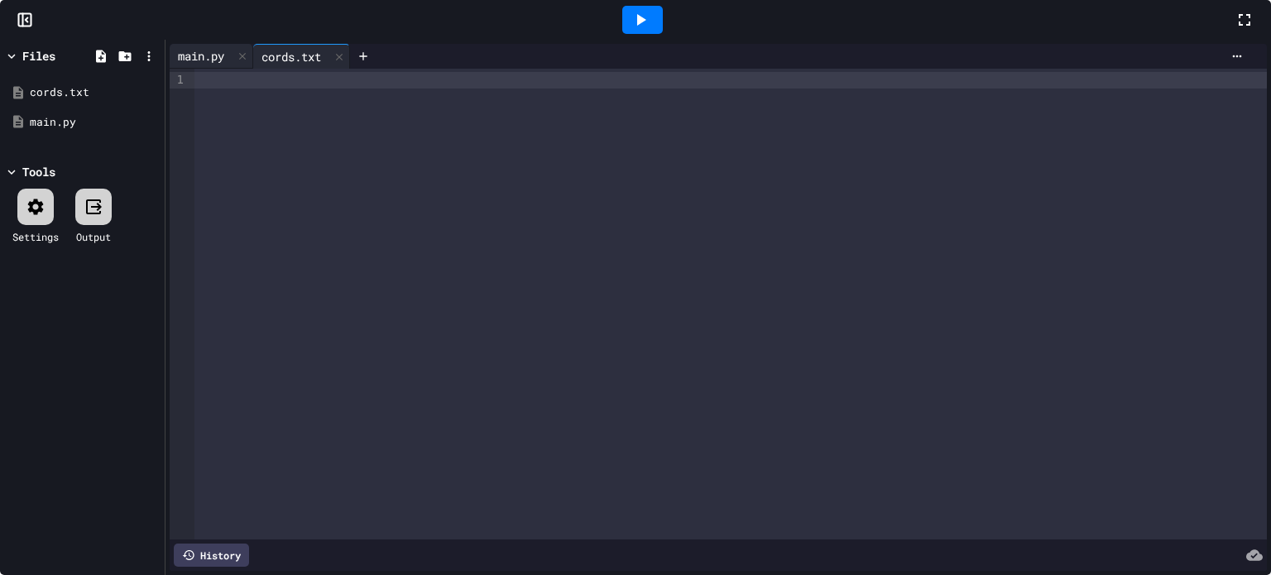
click at [232, 65] on div "main.py" at bounding box center [201, 55] width 63 height 17
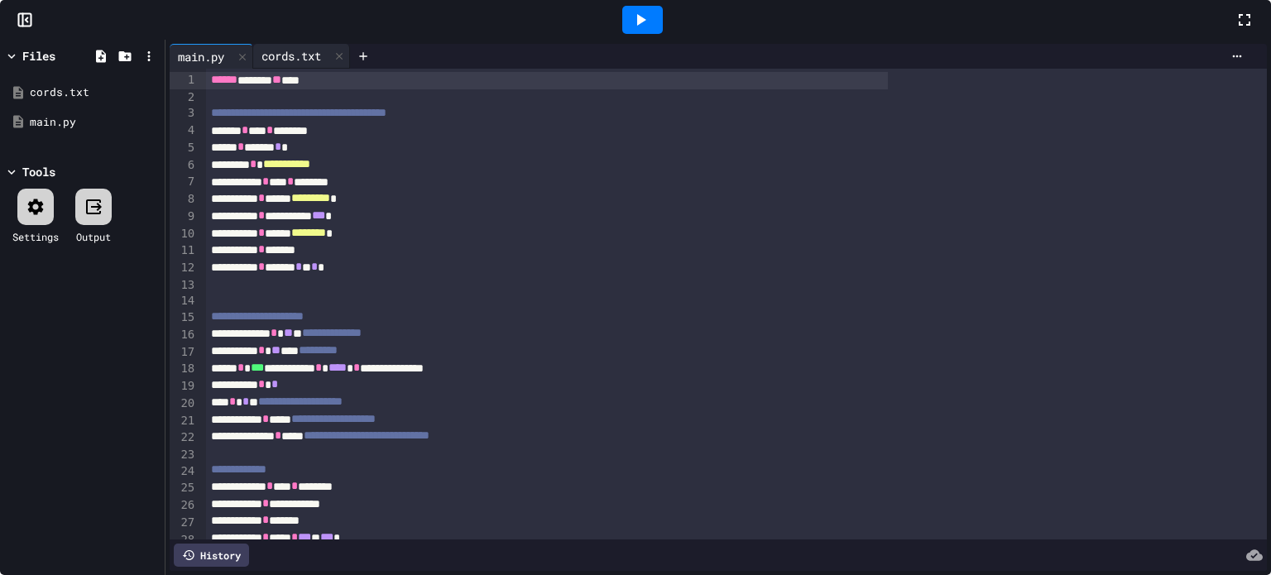
click at [329, 65] on div "cords.txt" at bounding box center [291, 55] width 76 height 17
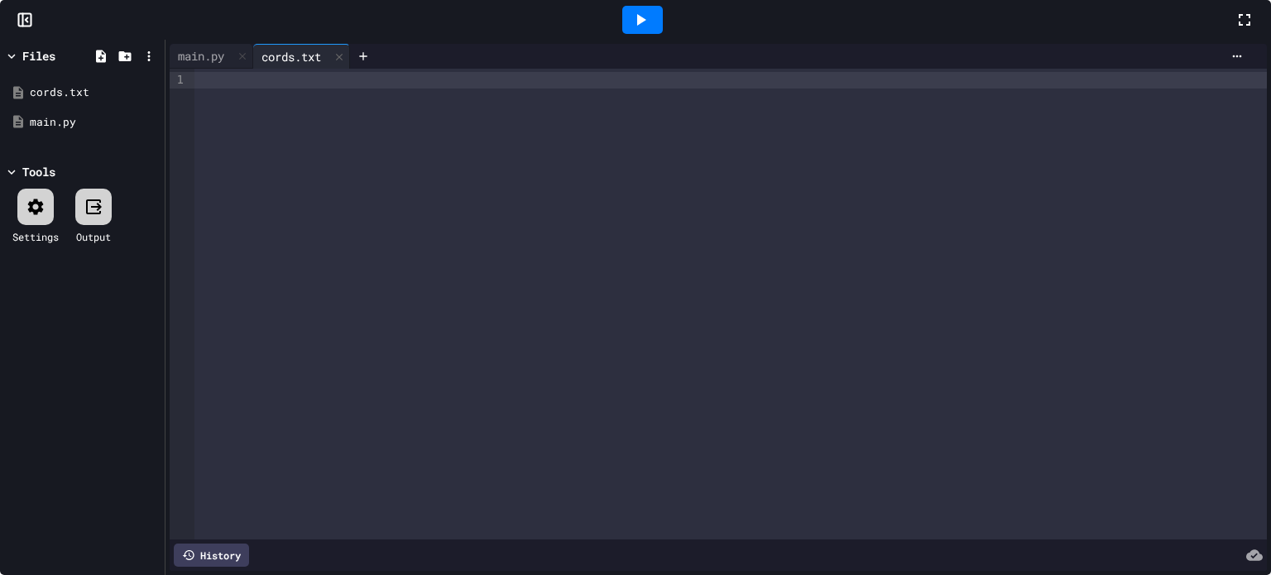
drag, startPoint x: 496, startPoint y: 123, endPoint x: 434, endPoint y: 209, distance: 105.4
click at [434, 209] on div at bounding box center [730, 304] width 1072 height 471
click at [232, 65] on div "main.py" at bounding box center [201, 55] width 63 height 17
